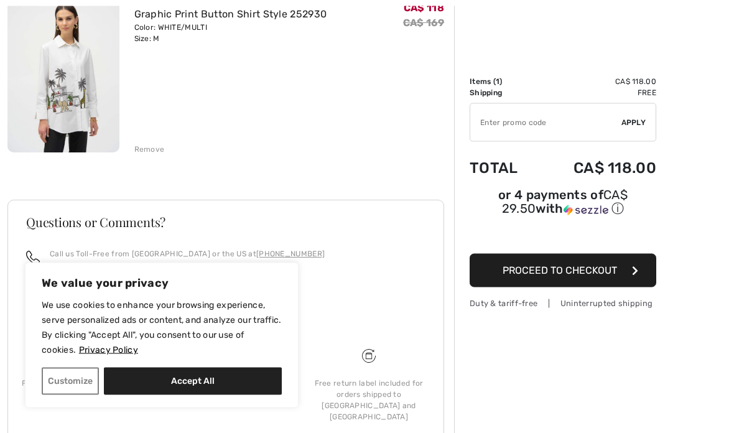
scroll to position [179, 0]
click at [508, 135] on input "TEXT" at bounding box center [545, 122] width 151 height 37
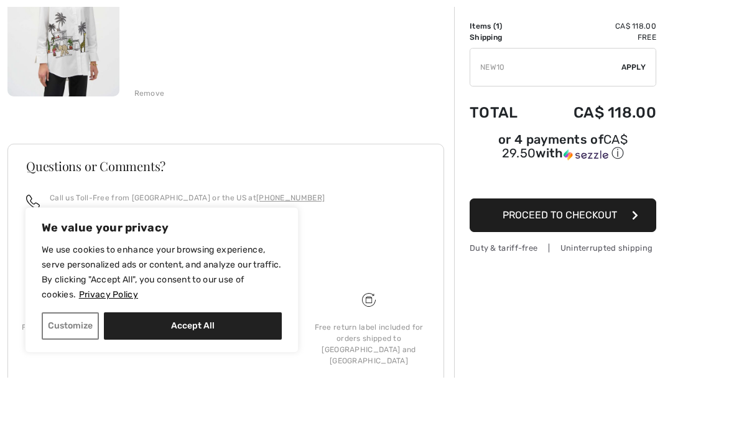
type input "NEW10"
click at [639, 103] on div "✔ Apply Remove" at bounding box center [563, 122] width 187 height 39
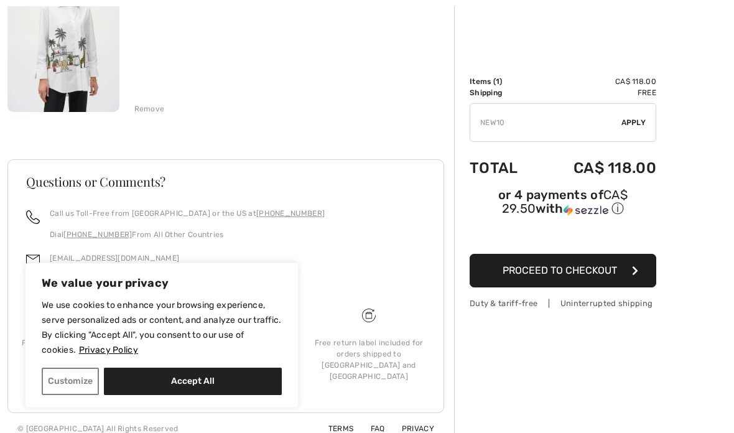
click at [647, 130] on div "✔ Apply Remove" at bounding box center [563, 122] width 187 height 39
click at [640, 129] on div "✔ Apply Remove" at bounding box center [563, 122] width 187 height 39
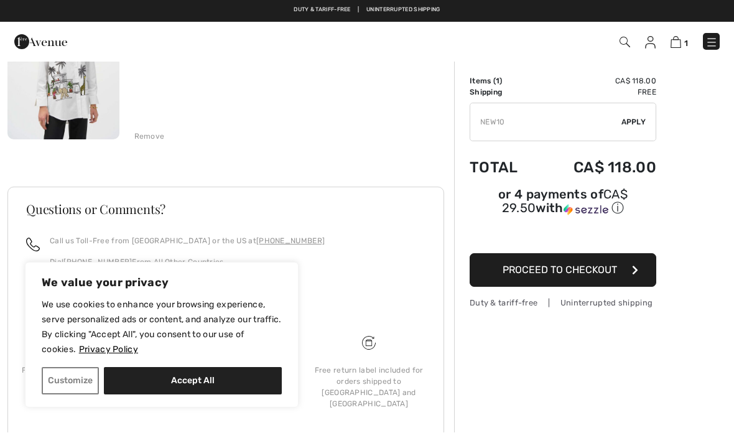
scroll to position [169, 0]
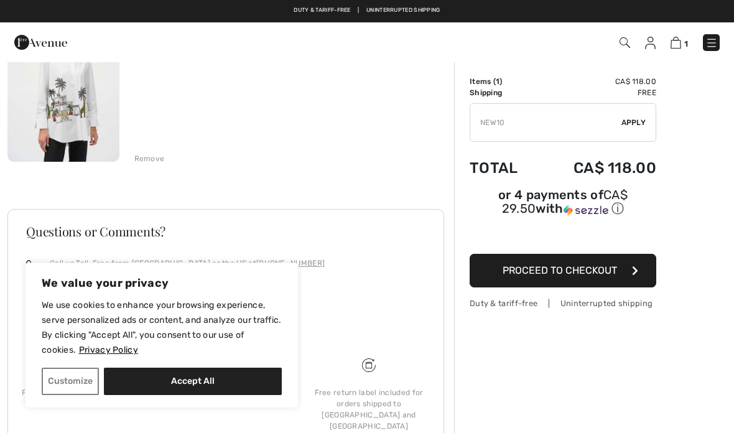
click at [634, 131] on div "✔ Apply Remove" at bounding box center [563, 122] width 187 height 39
click at [586, 281] on button "Proceed to Checkout" at bounding box center [563, 271] width 187 height 34
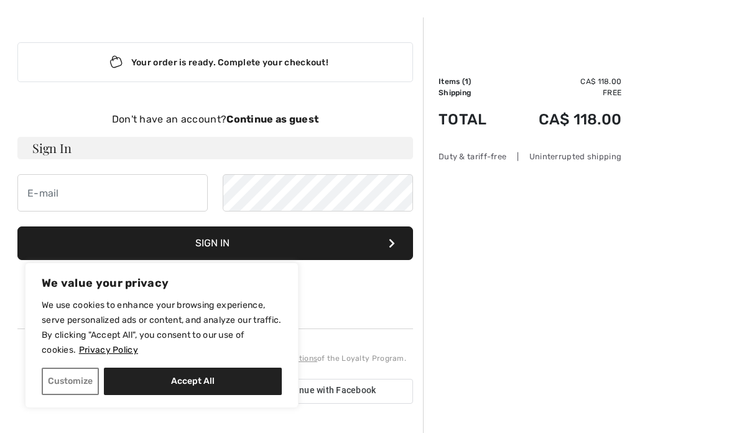
scroll to position [45, 0]
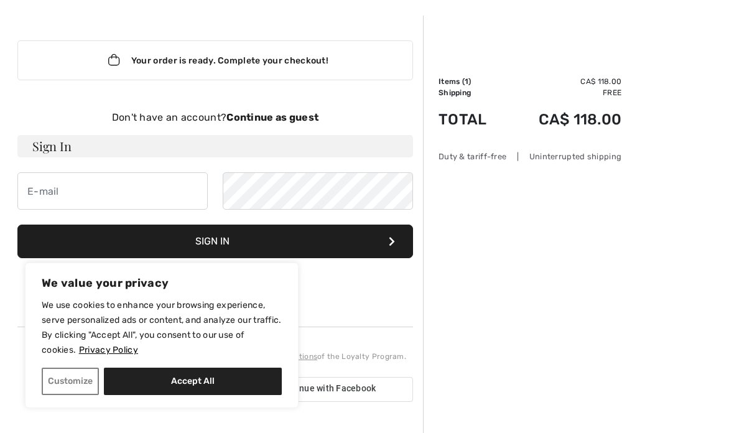
click at [288, 120] on strong "Continue as guest" at bounding box center [273, 117] width 92 height 12
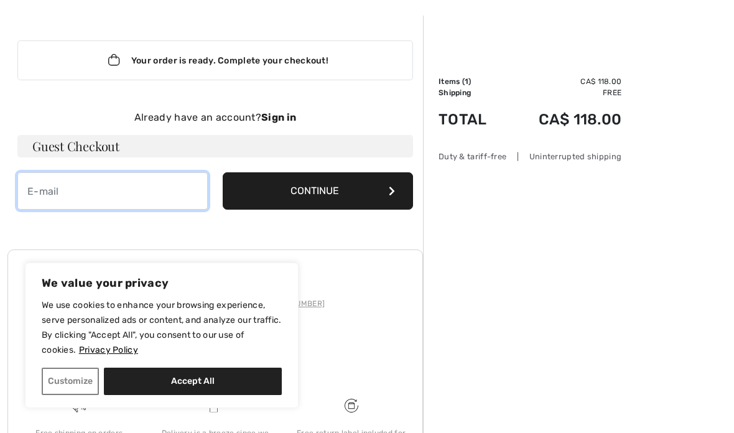
click at [62, 193] on input "email" at bounding box center [112, 190] width 190 height 37
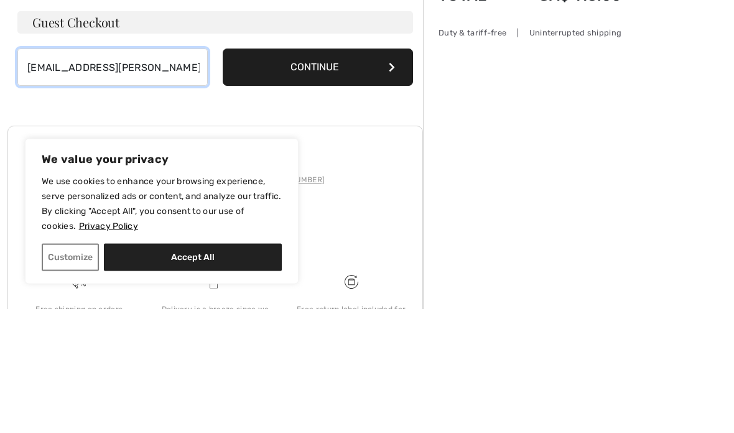
type input "hazeltonyw@shaw.ca"
click at [334, 173] on button "Continue" at bounding box center [318, 191] width 190 height 37
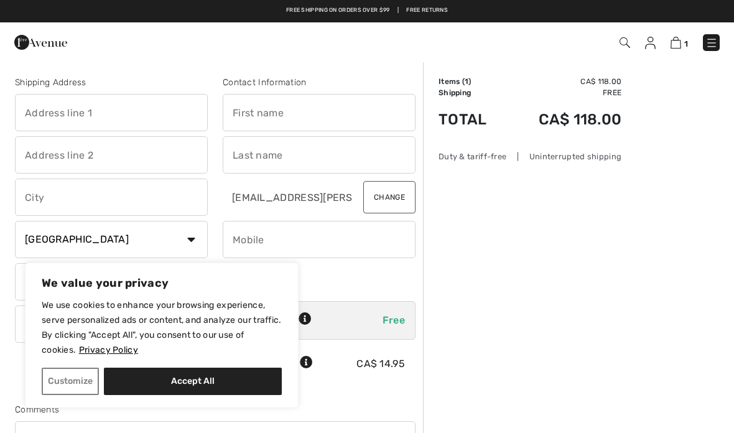
click at [80, 114] on input "text" at bounding box center [111, 112] width 193 height 37
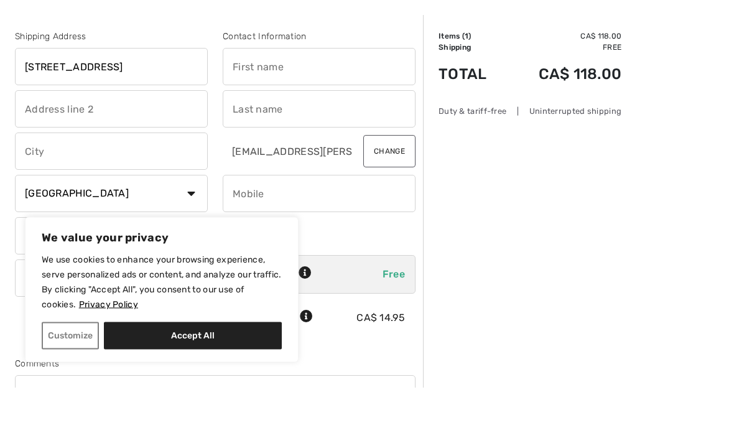
click at [264, 94] on input "text" at bounding box center [319, 112] width 193 height 37
type input "20 Georgian Way"
type input "Hazel"
click at [74, 136] on input "text" at bounding box center [111, 154] width 193 height 37
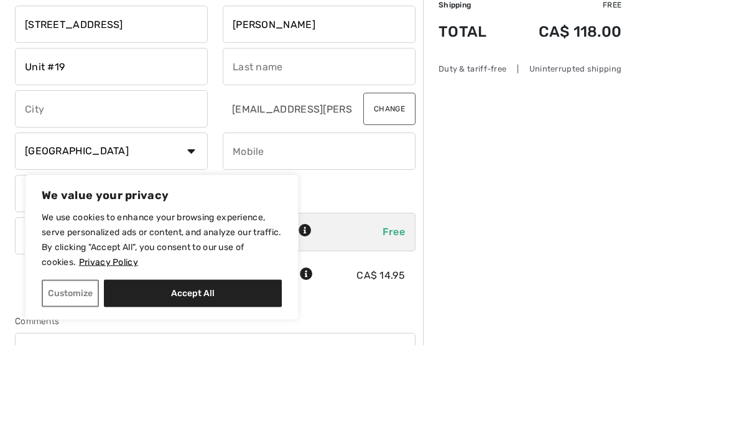
type input "Unit #19"
click at [77, 179] on input "text" at bounding box center [111, 197] width 193 height 37
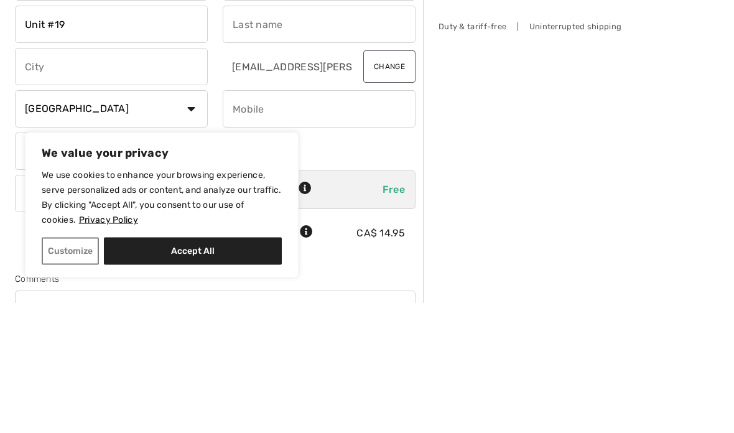
click at [255, 136] on input "text" at bounding box center [319, 154] width 193 height 37
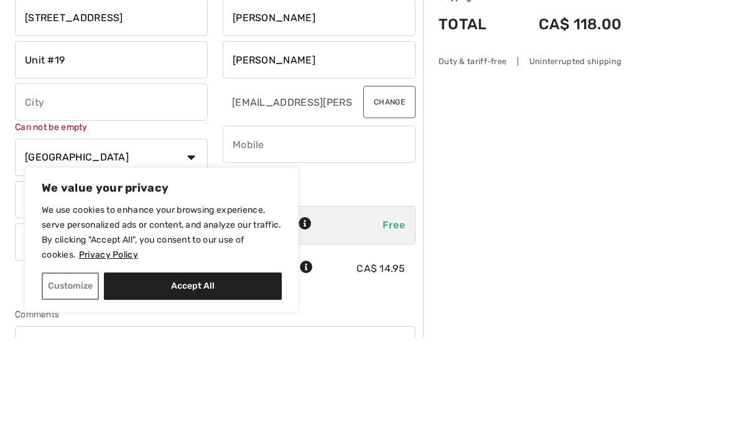
click at [72, 179] on input "text" at bounding box center [111, 197] width 193 height 37
type input "Wilkinson"
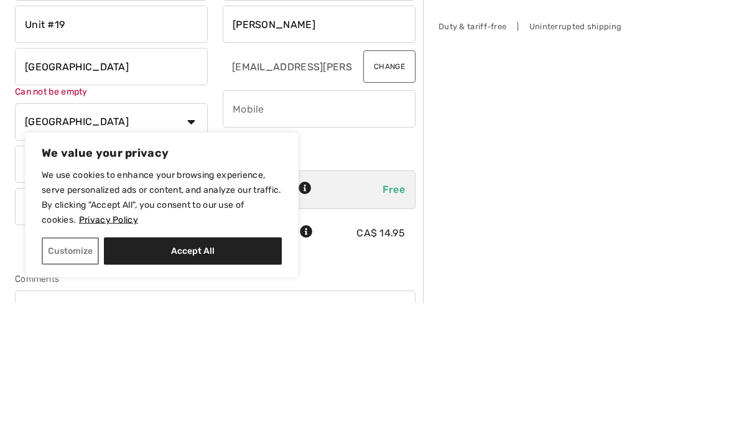
type input "Sherwood Park"
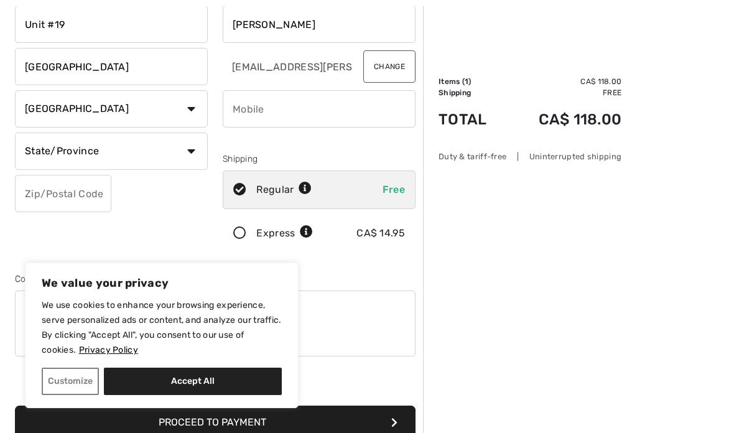
click at [121, 116] on select "Country Canada United States Afghanistan Aland Islands Albania Algeria American…" at bounding box center [111, 108] width 193 height 37
click at [136, 158] on select "State/Province Alberta British Columbia Manitoba New Brunswick Newfoundland and…" at bounding box center [111, 151] width 193 height 37
select select "AB"
click at [54, 199] on input "text" at bounding box center [63, 193] width 96 height 37
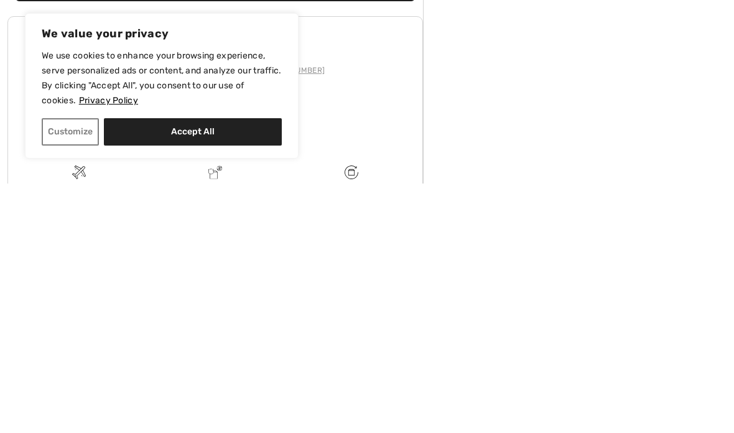
scroll to position [344, 0]
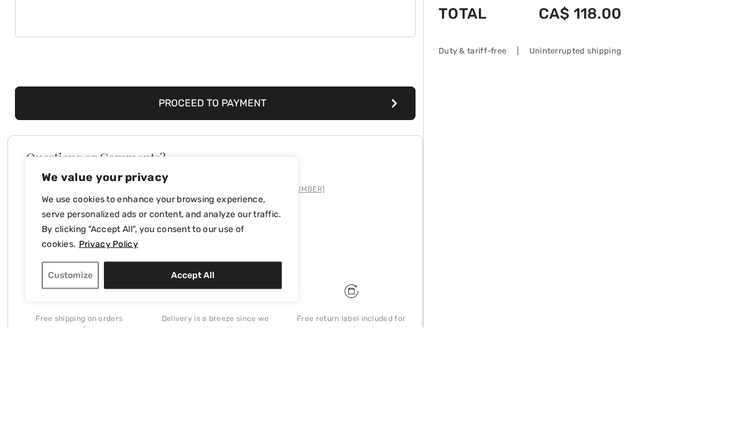
type input "T8A5A2"
click at [403, 193] on button "Proceed to Payment" at bounding box center [215, 210] width 401 height 34
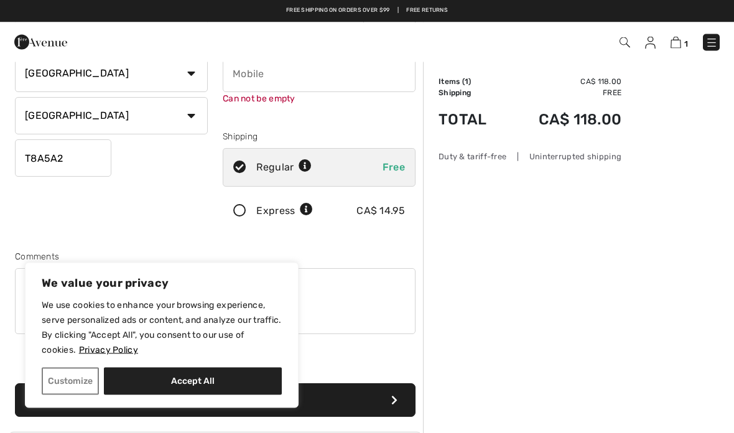
scroll to position [131, 0]
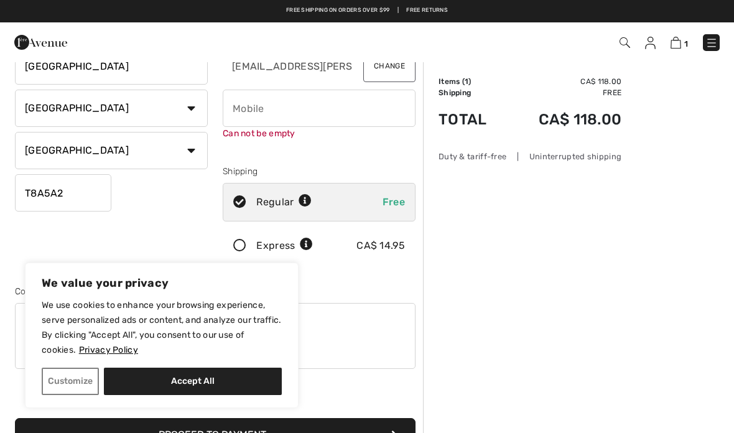
click at [263, 116] on input "phone" at bounding box center [319, 108] width 193 height 37
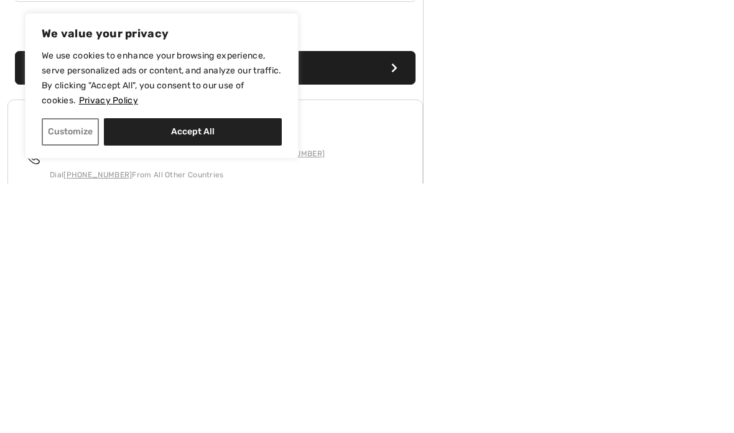
scroll to position [261, 0]
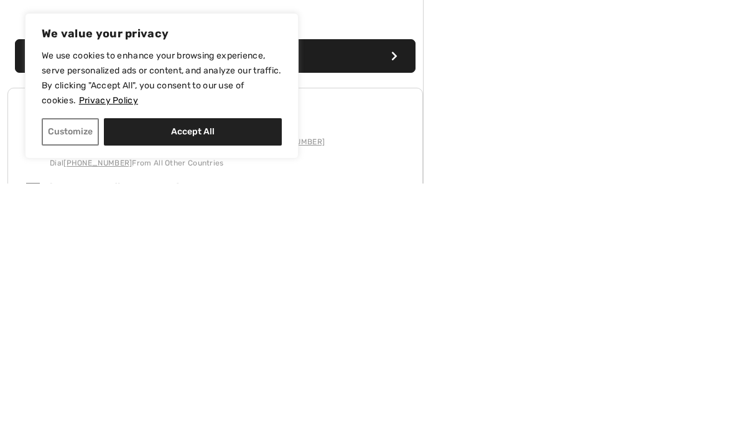
type input "7802339782"
click at [204, 368] on button "Accept All" at bounding box center [193, 381] width 178 height 27
checkbox input "true"
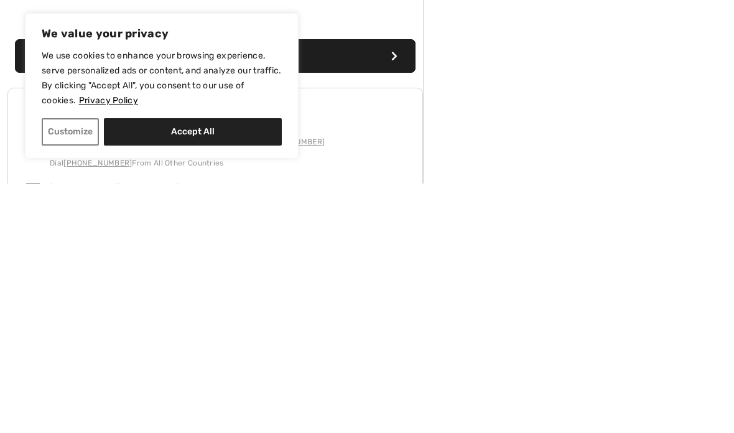
checkbox input "true"
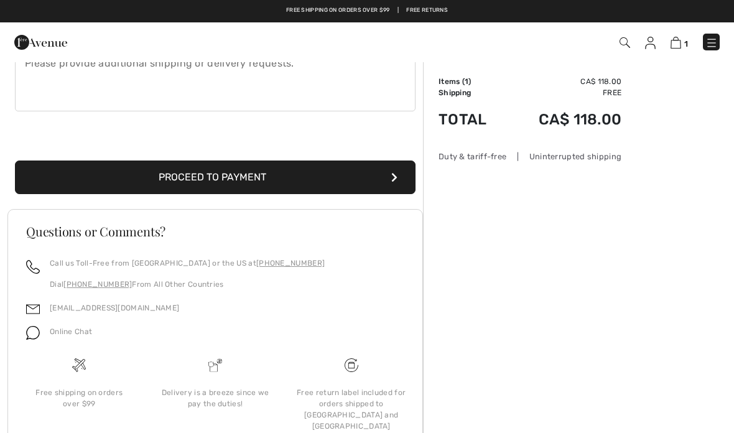
click at [225, 179] on button "Proceed to Payment" at bounding box center [215, 178] width 401 height 34
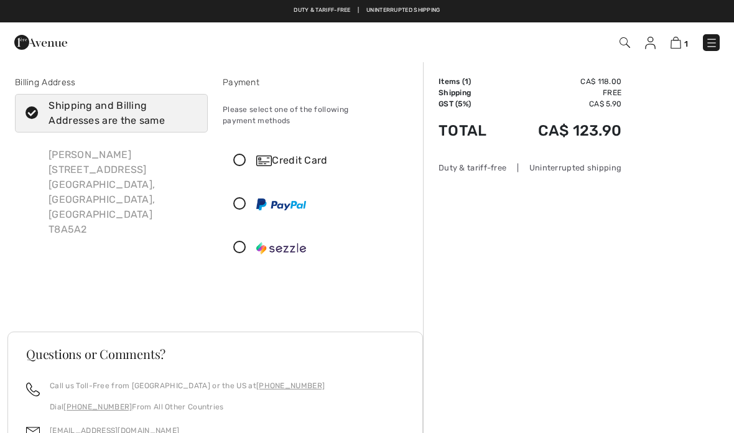
click at [246, 157] on div "Credit Card" at bounding box center [319, 160] width 192 height 37
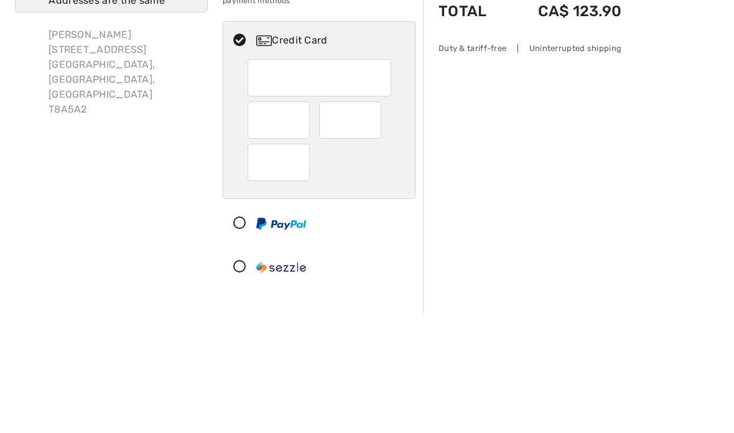
click at [281, 222] on div at bounding box center [279, 240] width 62 height 37
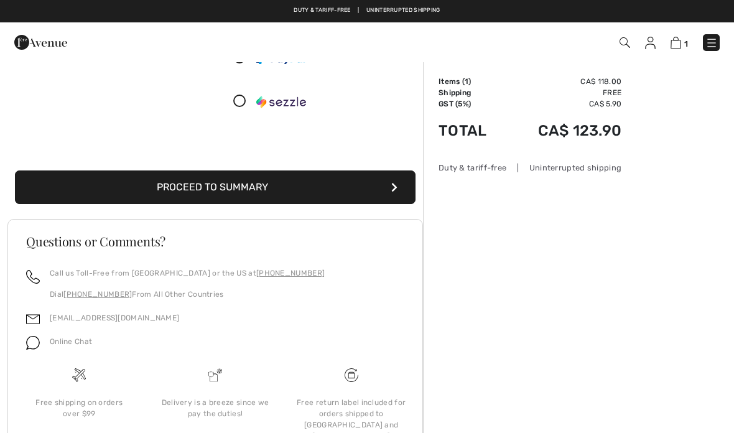
scroll to position [277, 0]
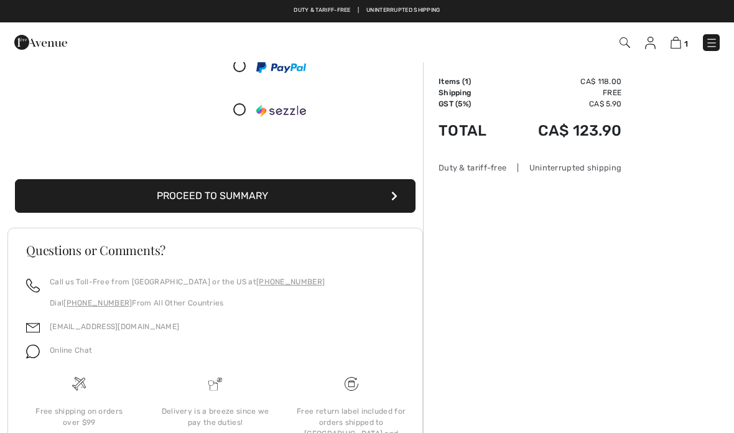
click at [394, 191] on icon "submit" at bounding box center [394, 196] width 6 height 10
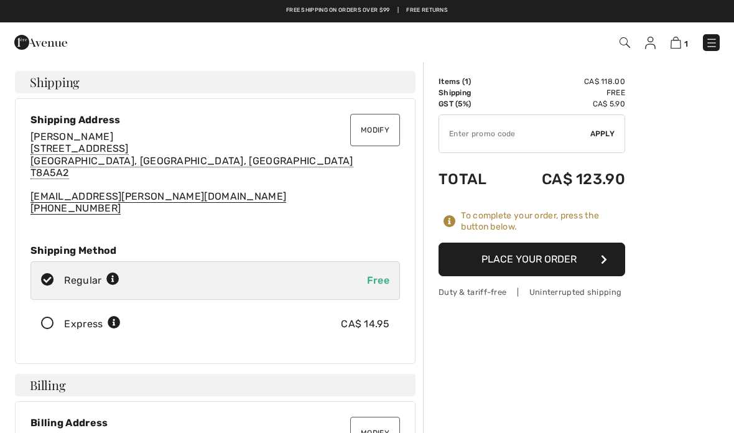
click at [476, 139] on input "TEXT" at bounding box center [514, 133] width 151 height 37
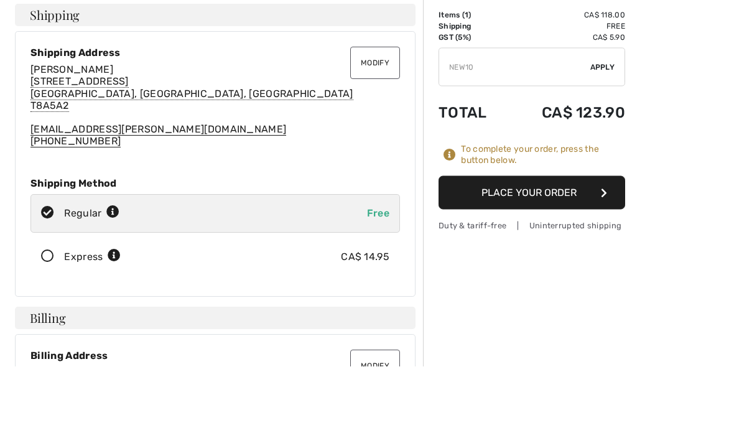
type input "NEW10"
click at [599, 115] on div "✔ Apply Remove" at bounding box center [532, 134] width 187 height 39
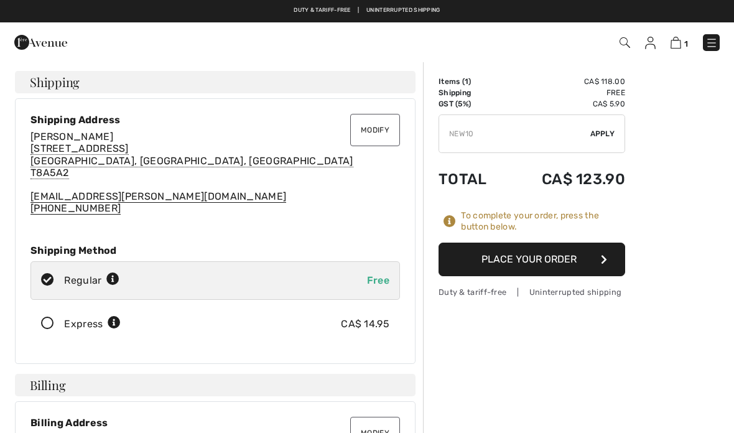
scroll to position [10, 0]
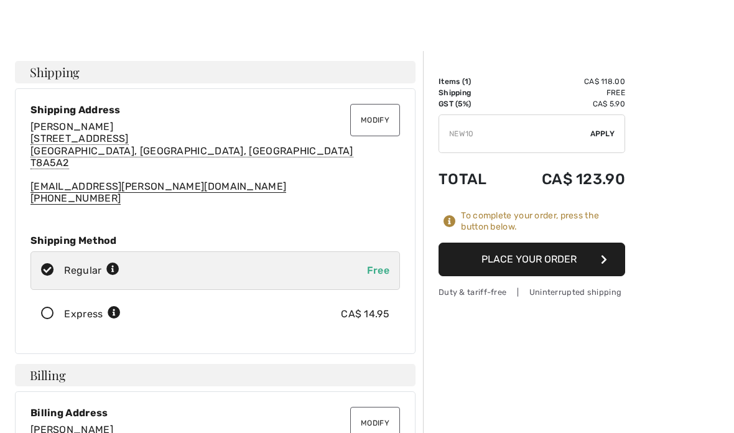
click at [599, 269] on button "Place Your Order" at bounding box center [532, 260] width 187 height 34
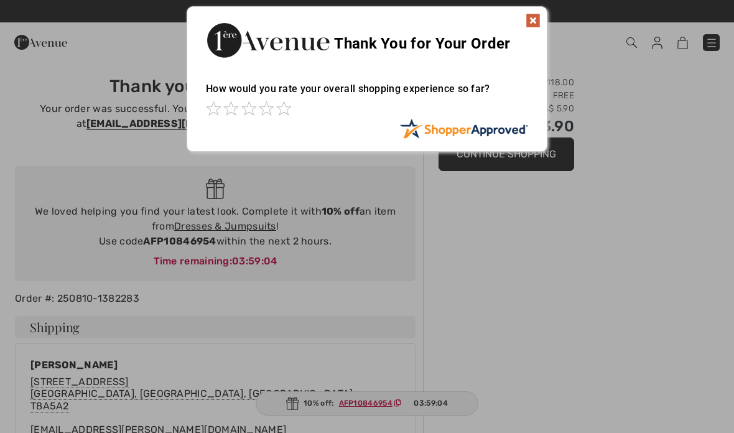
click at [537, 22] on img at bounding box center [533, 20] width 15 height 15
